Goal: Information Seeking & Learning: Learn about a topic

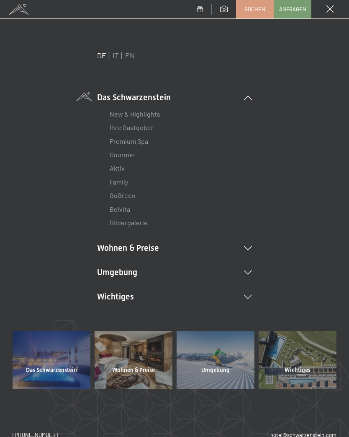
click at [248, 272] on icon at bounding box center [248, 272] width 8 height 4
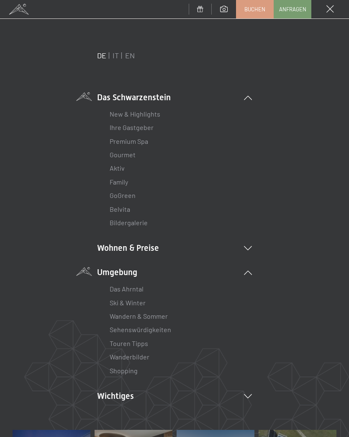
click at [148, 353] on link "Wanderbilder" at bounding box center [130, 356] width 40 height 8
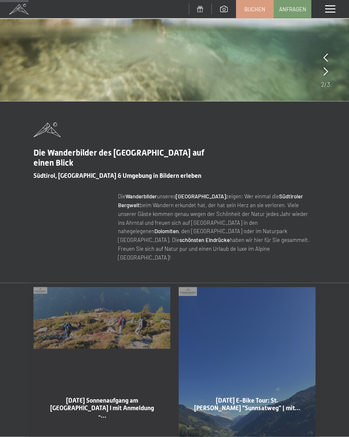
scroll to position [163, 0]
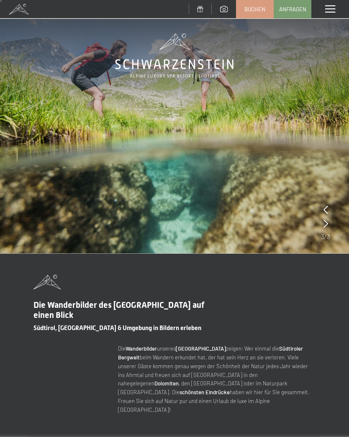
click at [330, 5] on span at bounding box center [331, 9] width 10 height 8
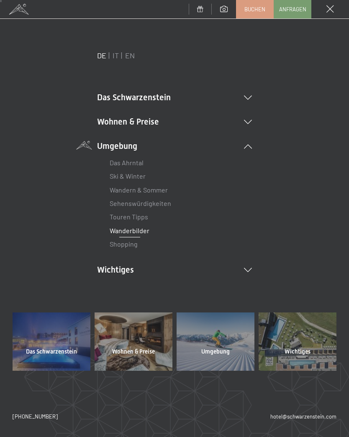
click at [251, 100] on li "Das Schwarzenstein New & Highlights Ihre Gastgeber Premium Spa Gourmet Aktiv Wo…" at bounding box center [174, 97] width 155 height 12
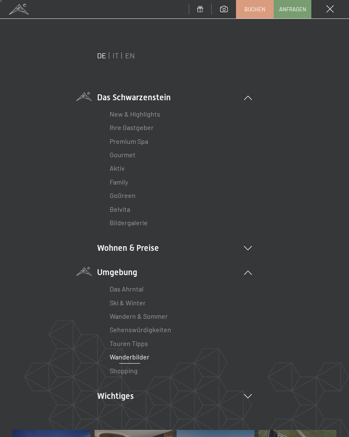
click at [124, 170] on link "Aktiv" at bounding box center [117, 168] width 15 height 8
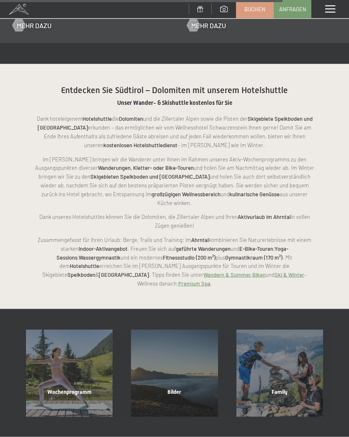
scroll to position [1425, 0]
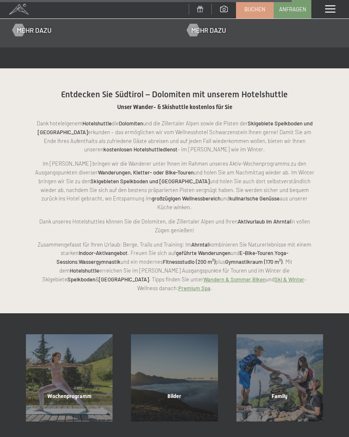
click at [88, 340] on div "Wochenprogramm Mehr erfahren" at bounding box center [69, 377] width 105 height 87
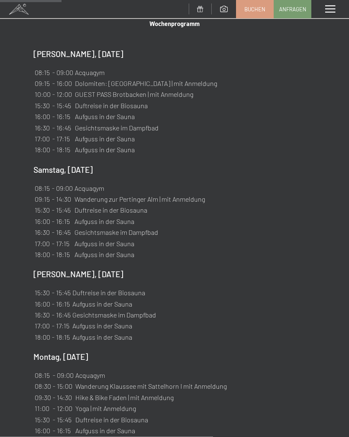
scroll to position [436, 0]
